Goal: Information Seeking & Learning: Compare options

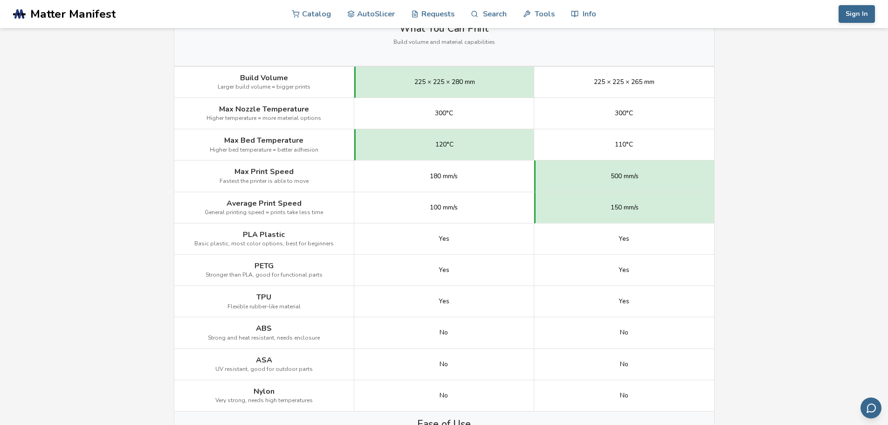
scroll to position [513, 0]
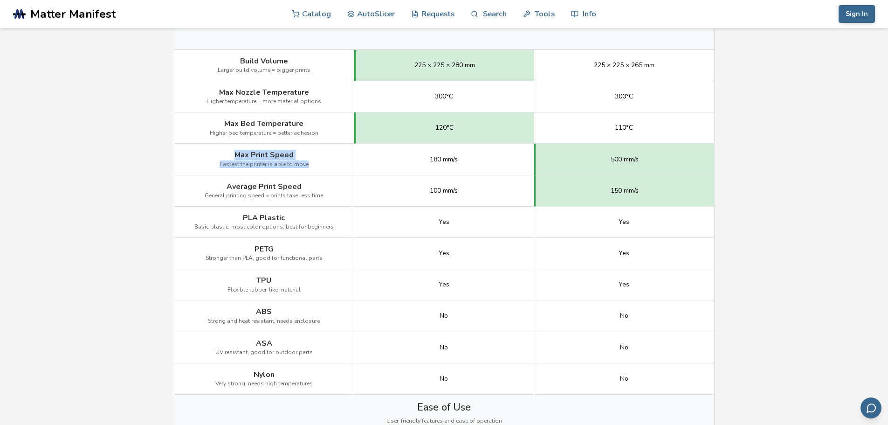
drag, startPoint x: 237, startPoint y: 153, endPoint x: 322, endPoint y: 154, distance: 85.3
click at [322, 154] on div "Max Print Speed Fastest the printer is able to move" at bounding box center [264, 159] width 180 height 31
click at [320, 157] on div "Max Print Speed Fastest the printer is able to move" at bounding box center [264, 159] width 180 height 31
drag, startPoint x: 610, startPoint y: 159, endPoint x: 737, endPoint y: 166, distance: 127.4
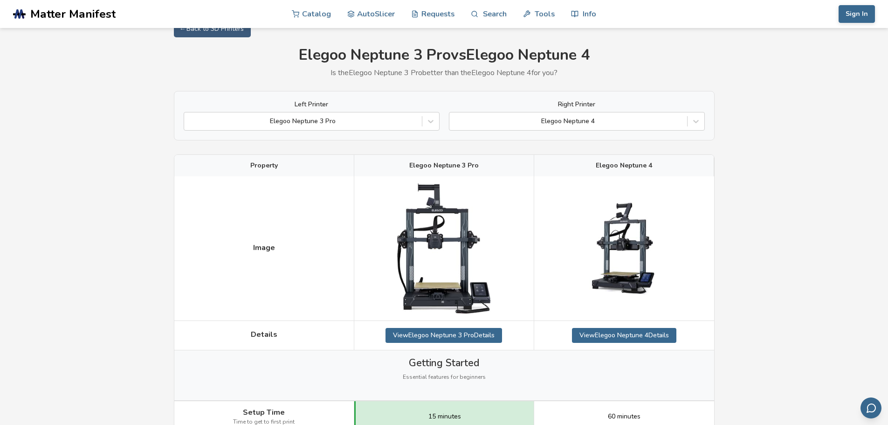
scroll to position [0, 0]
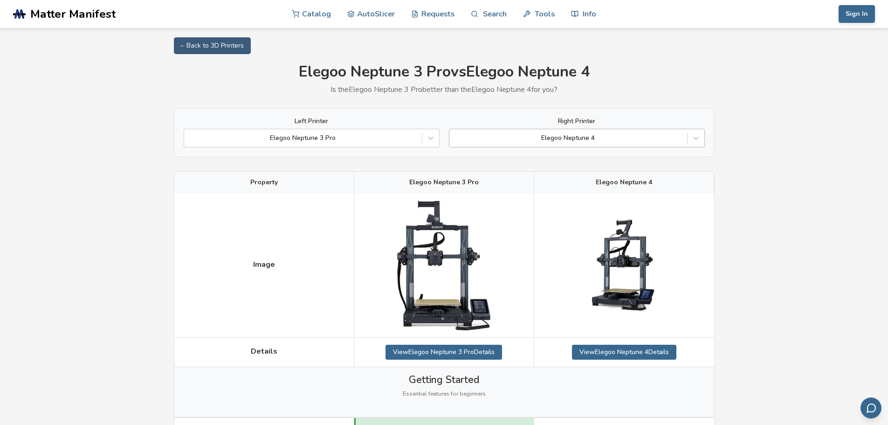
click at [619, 138] on div at bounding box center [568, 137] width 228 height 9
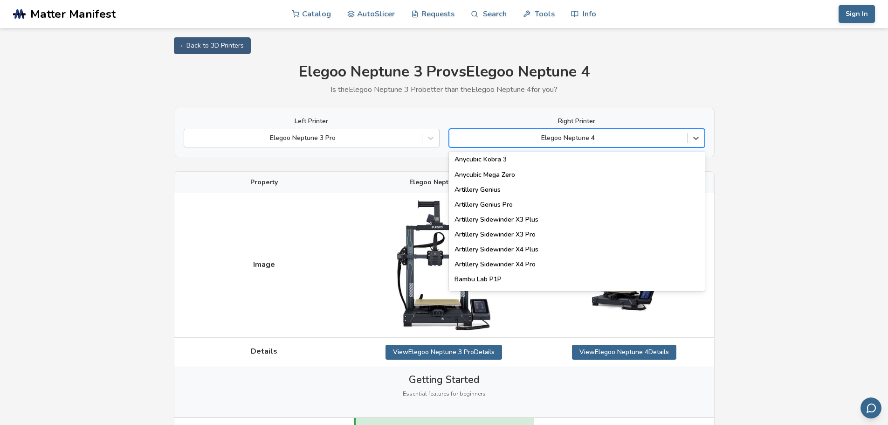
scroll to position [653, 0]
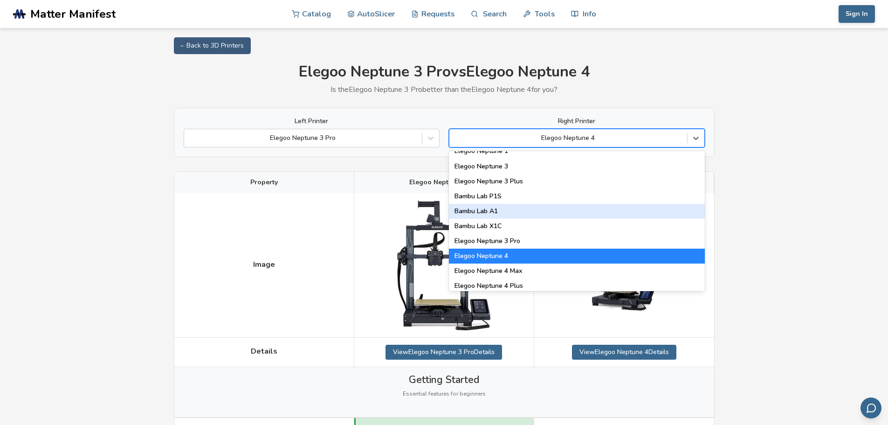
click at [530, 213] on div "Bambu Lab A1" at bounding box center [577, 211] width 256 height 15
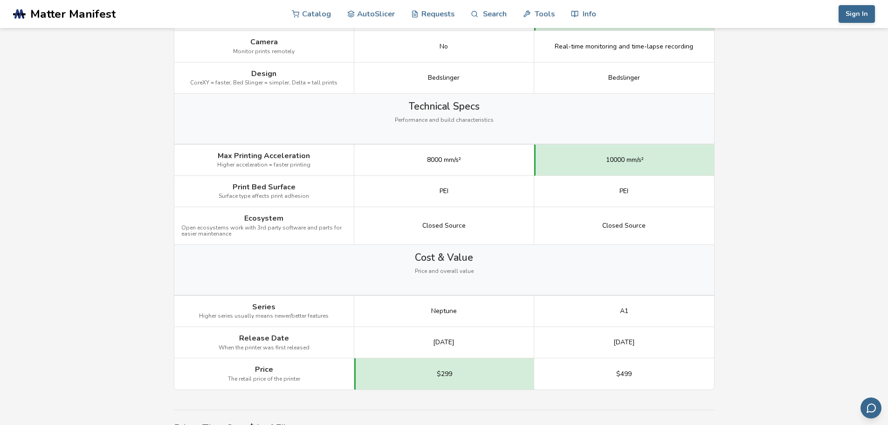
scroll to position [1193, 0]
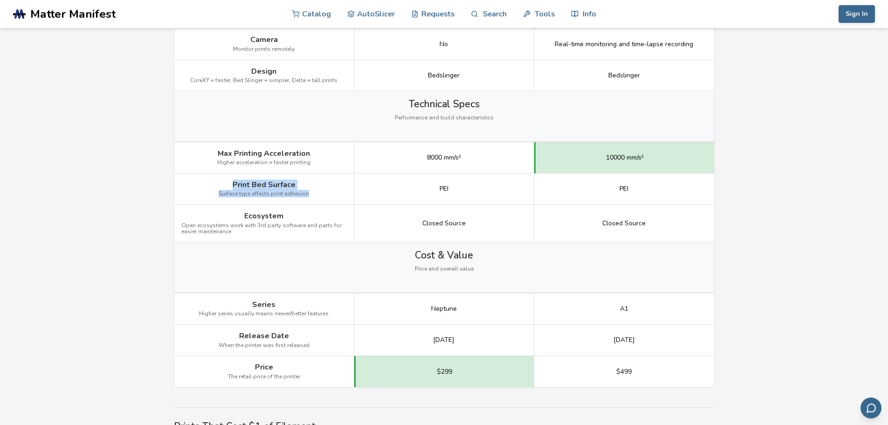
drag, startPoint x: 233, startPoint y: 184, endPoint x: 318, endPoint y: 196, distance: 86.2
click at [318, 196] on div "Print Bed Surface Surface type affects print adhesion" at bounding box center [264, 188] width 180 height 31
click at [307, 213] on div "Ecosystem Open ecosystems work with 3rd party software and parts for easier mai…" at bounding box center [264, 224] width 180 height 38
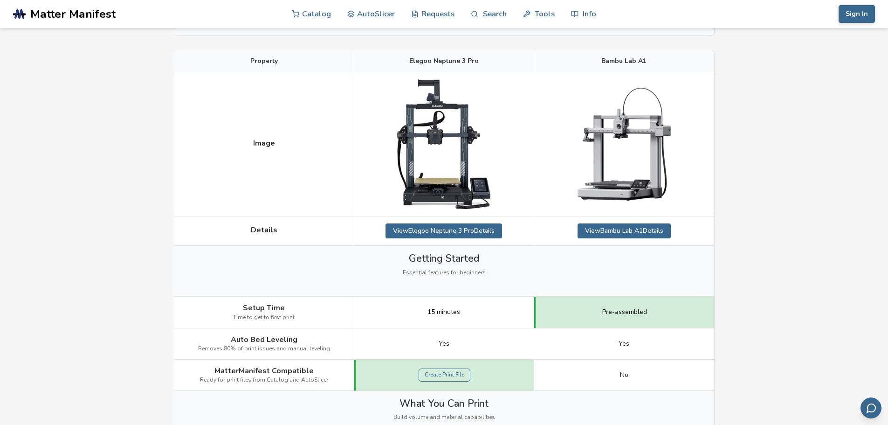
scroll to position [0, 0]
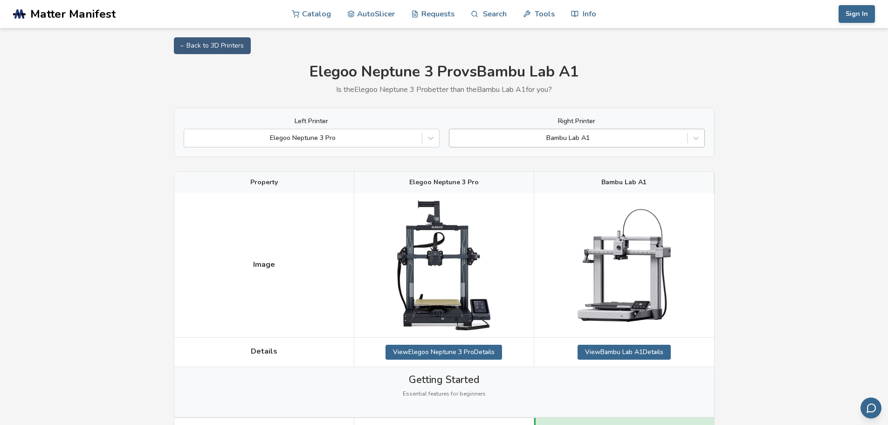
click at [574, 135] on div at bounding box center [568, 137] width 228 height 9
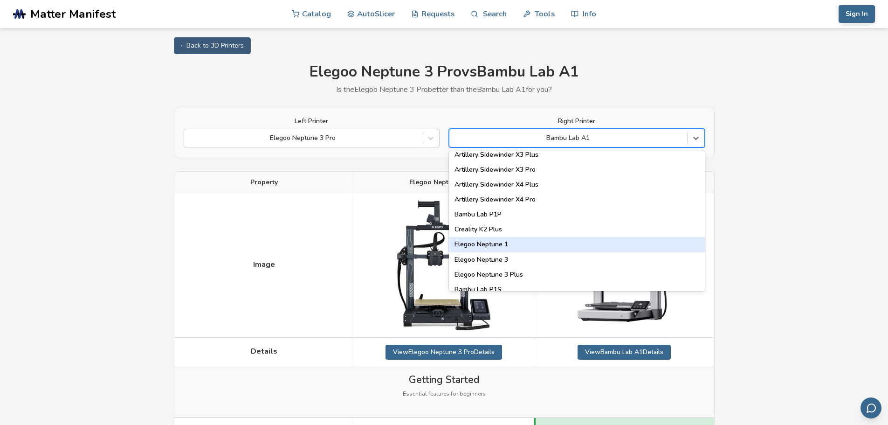
scroll to position [606, 0]
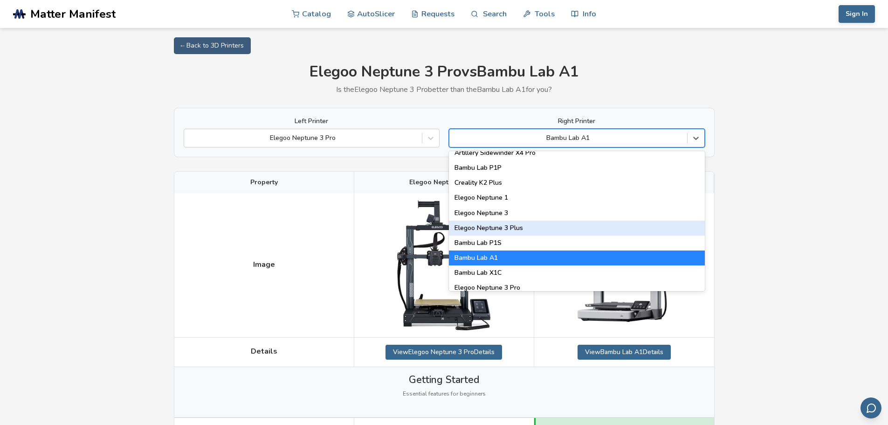
click at [520, 230] on div "Elegoo Neptune 3 Plus" at bounding box center [577, 227] width 256 height 15
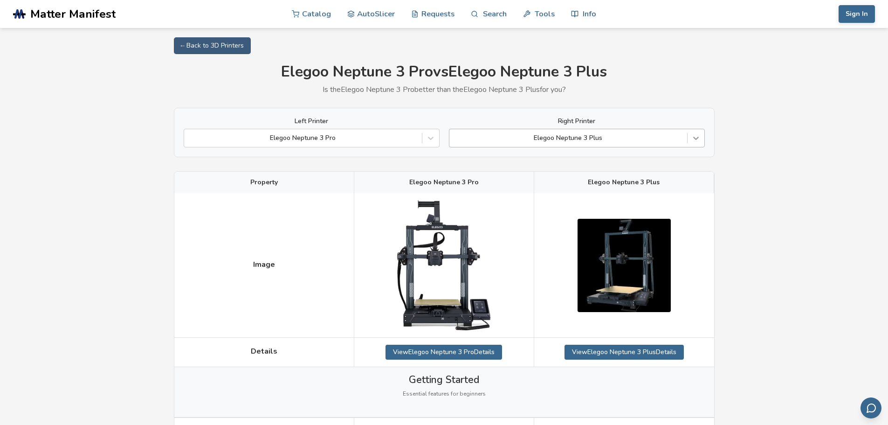
click at [696, 135] on icon at bounding box center [695, 137] width 9 height 9
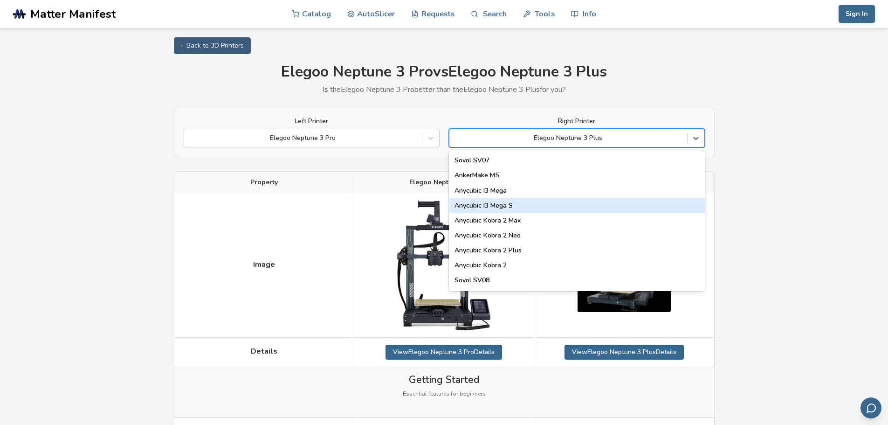
click at [524, 204] on div "Anycubic I3 Mega S" at bounding box center [577, 205] width 256 height 15
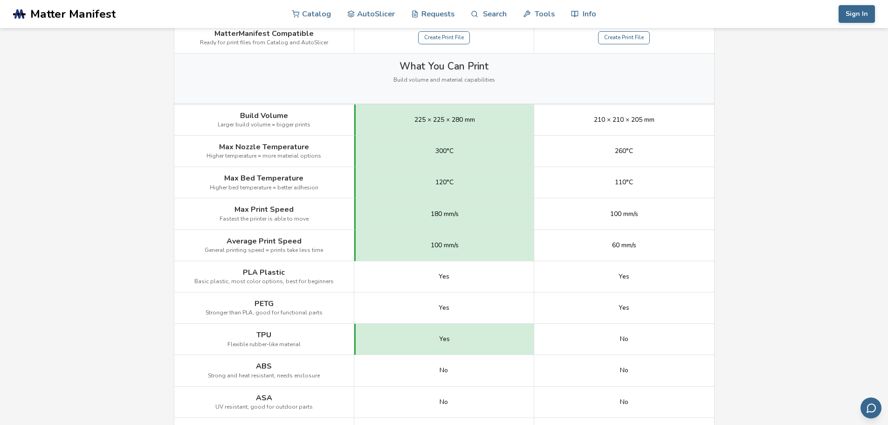
scroll to position [466, 0]
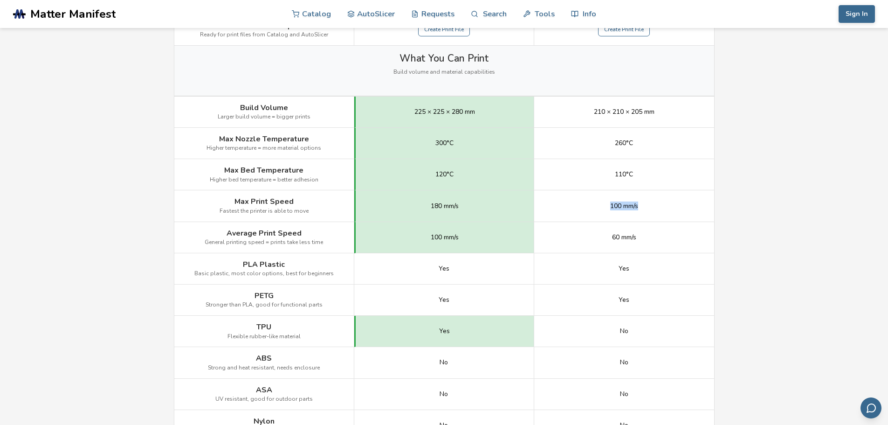
drag, startPoint x: 610, startPoint y: 206, endPoint x: 641, endPoint y: 206, distance: 31.2
click at [641, 206] on div "100 mm/s" at bounding box center [624, 205] width 180 height 31
drag, startPoint x: 641, startPoint y: 238, endPoint x: 605, endPoint y: 236, distance: 35.9
click at [605, 236] on div "60 mm/s" at bounding box center [624, 237] width 180 height 31
click at [583, 248] on div "60 mm/s" at bounding box center [624, 237] width 180 height 31
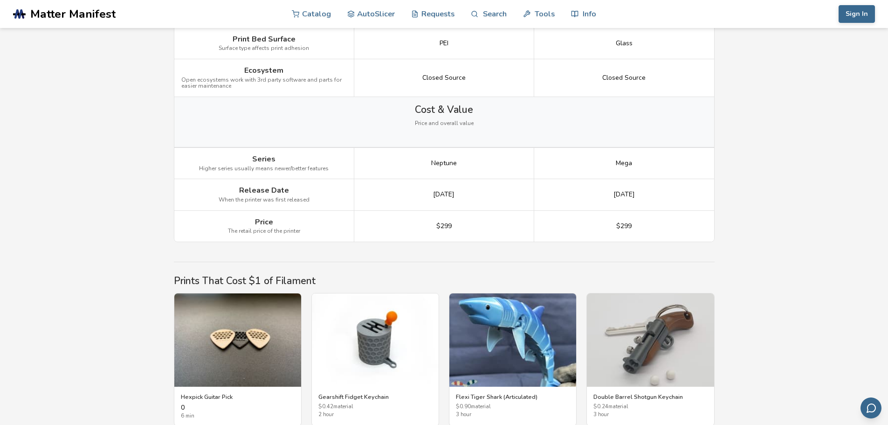
scroll to position [1165, 0]
